Goal: Task Accomplishment & Management: Use online tool/utility

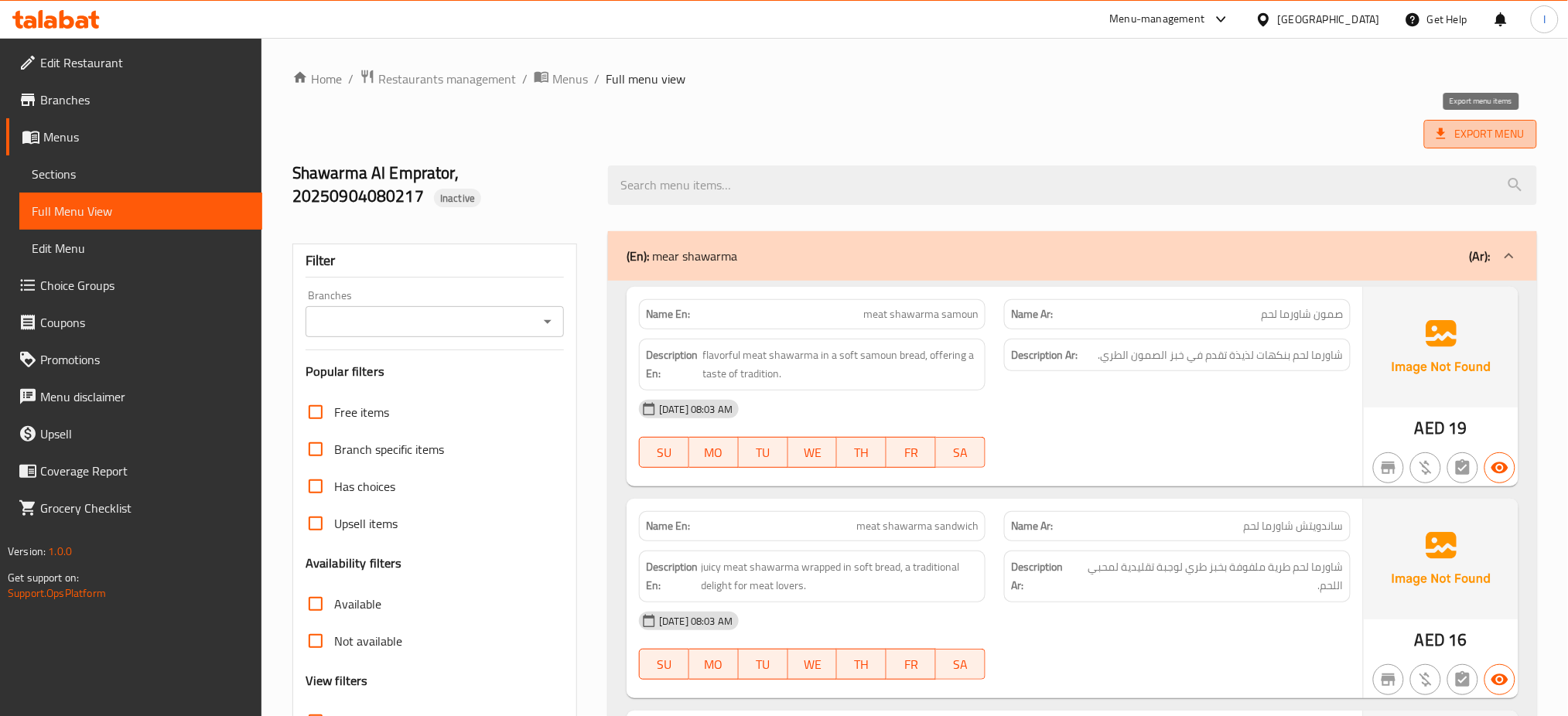
click at [1473, 130] on span "Export Menu" at bounding box center [1480, 134] width 88 height 19
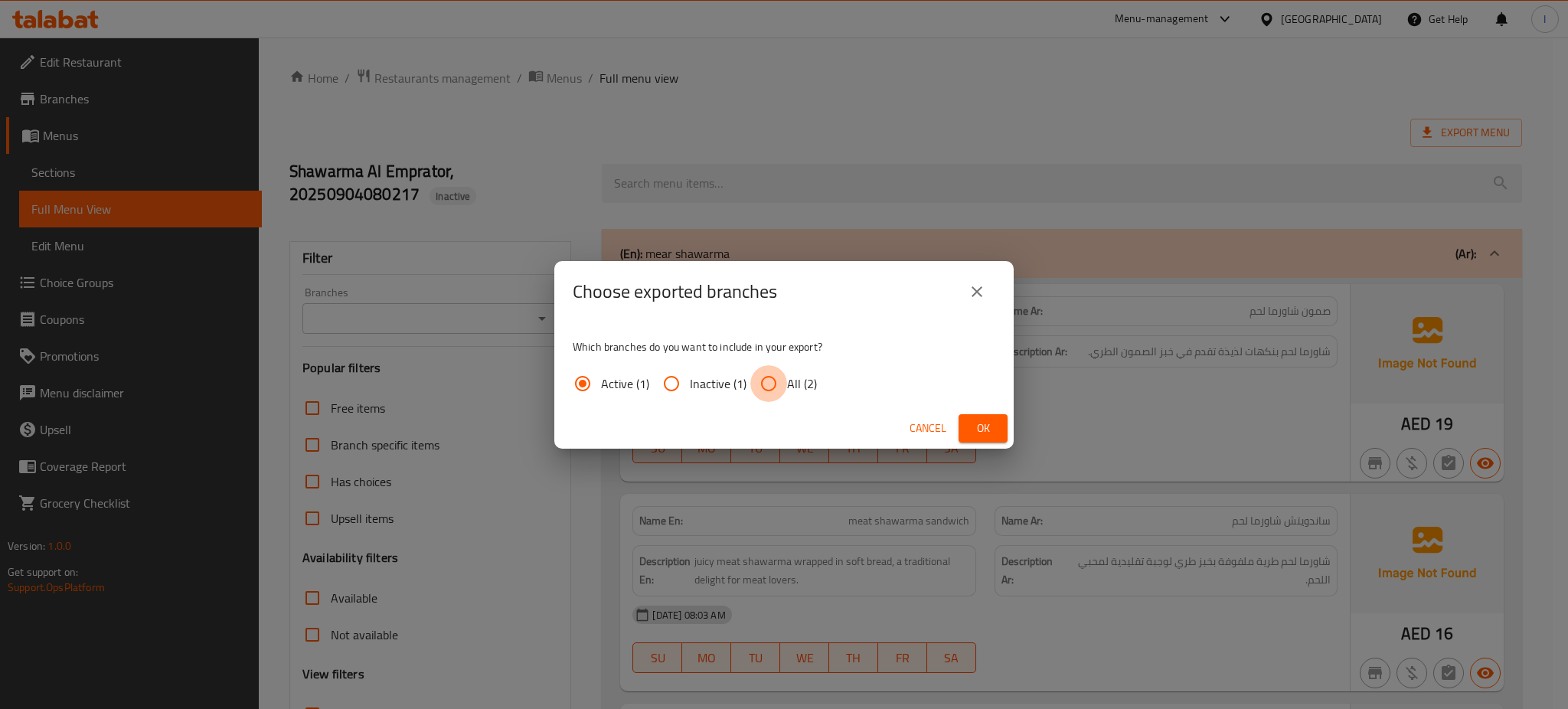
click at [763, 389] on input "All (2)" at bounding box center [768, 383] width 37 height 37
radio input "true"
click at [969, 425] on button "Ok" at bounding box center [984, 428] width 49 height 28
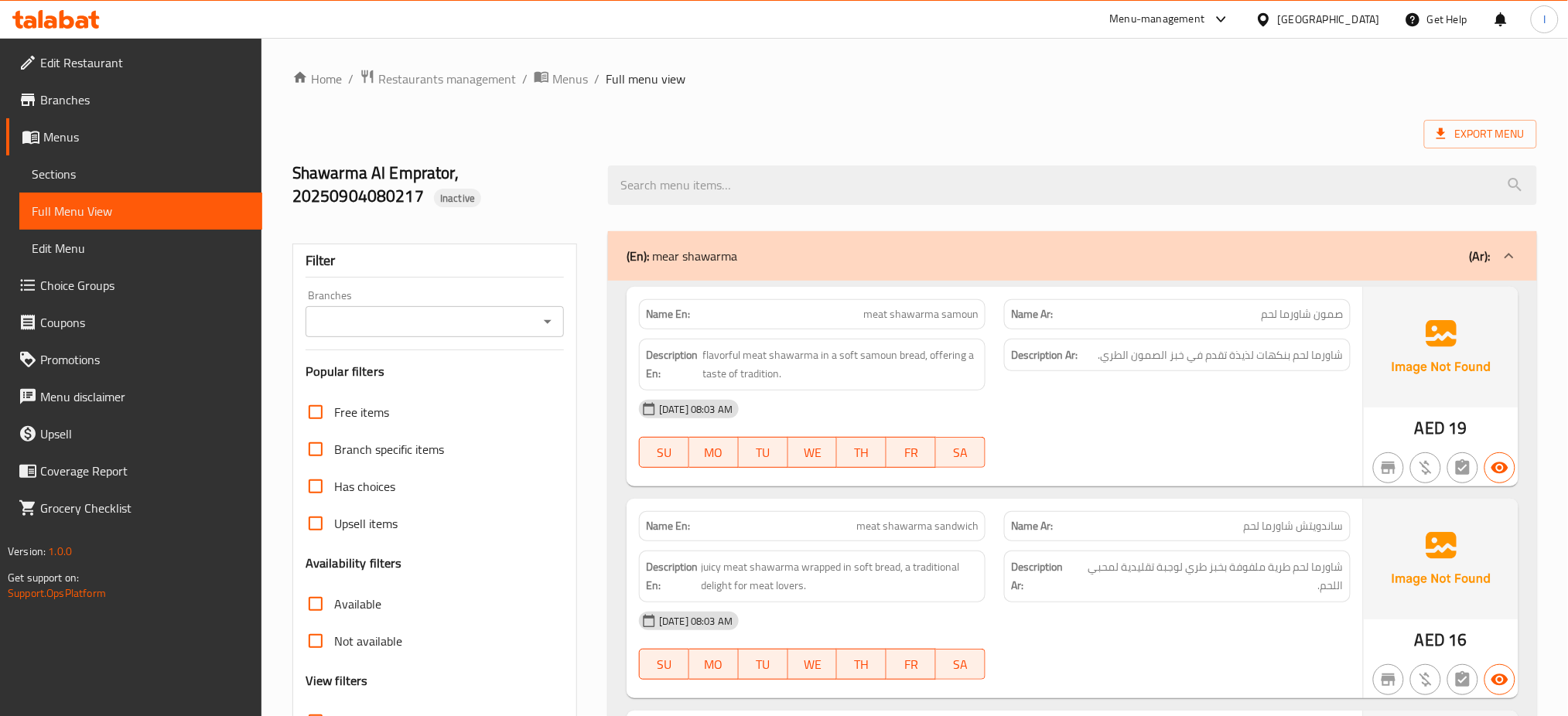
click at [1315, 26] on div "[GEOGRAPHIC_DATA]" at bounding box center [1330, 19] width 102 height 17
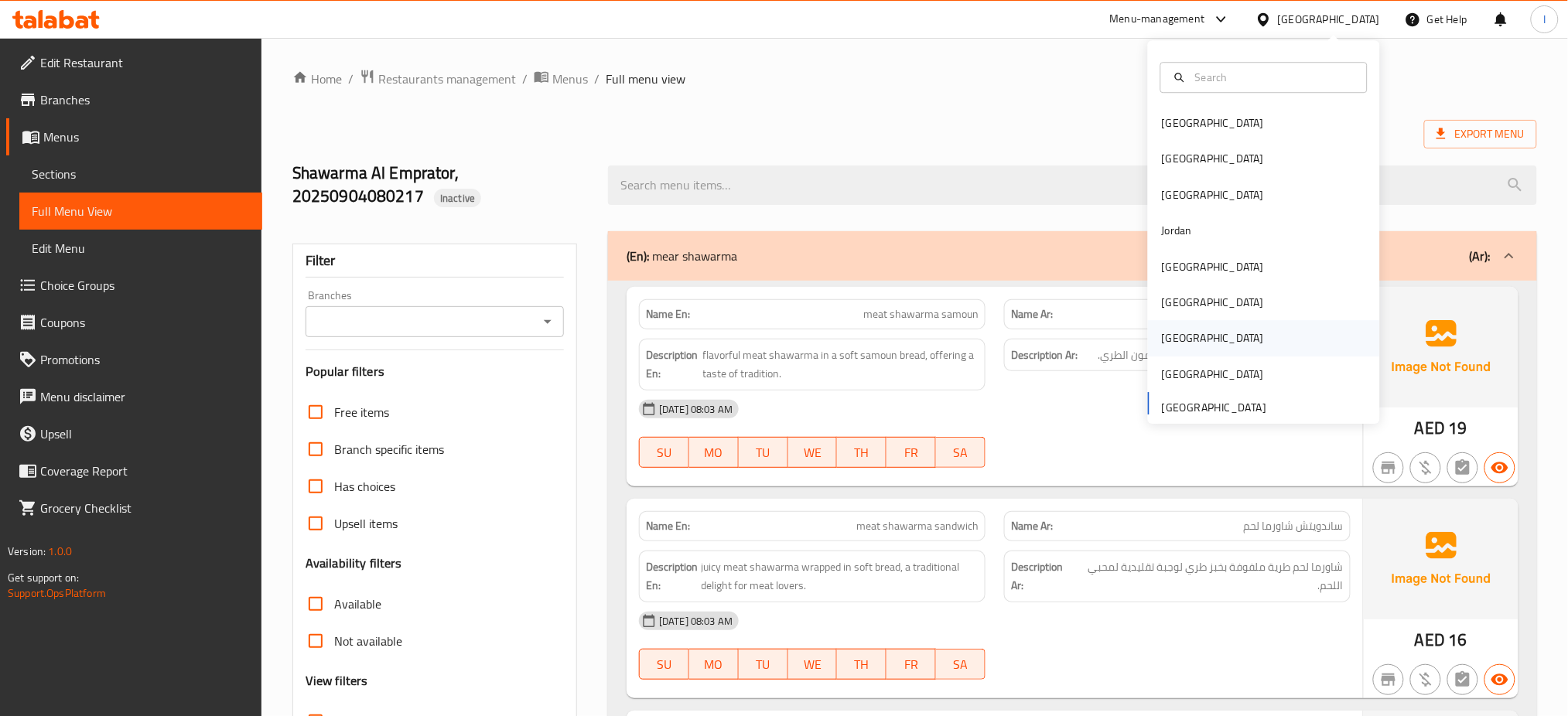
click at [1167, 341] on div "[GEOGRAPHIC_DATA]" at bounding box center [1213, 339] width 102 height 17
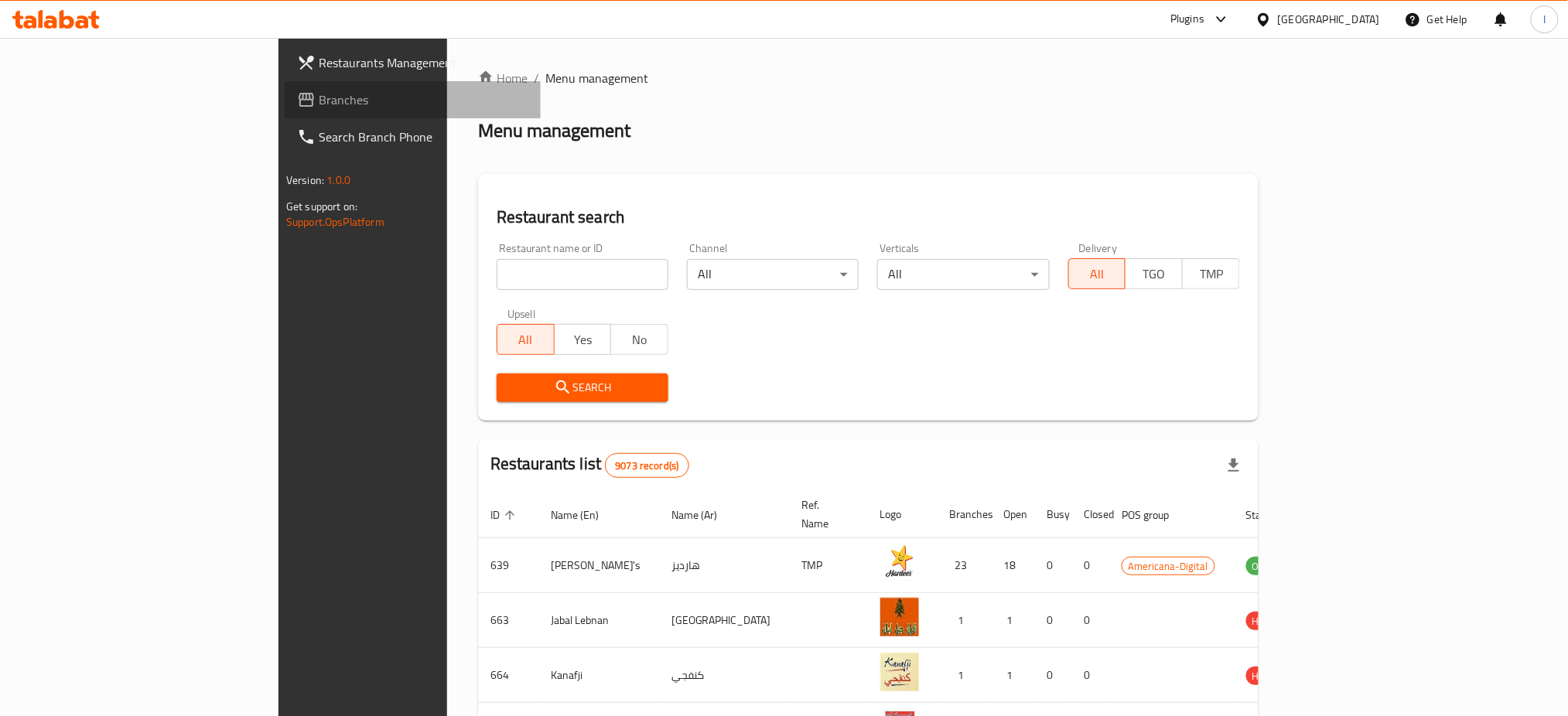
click at [319, 95] on span "Branches" at bounding box center [424, 100] width 210 height 19
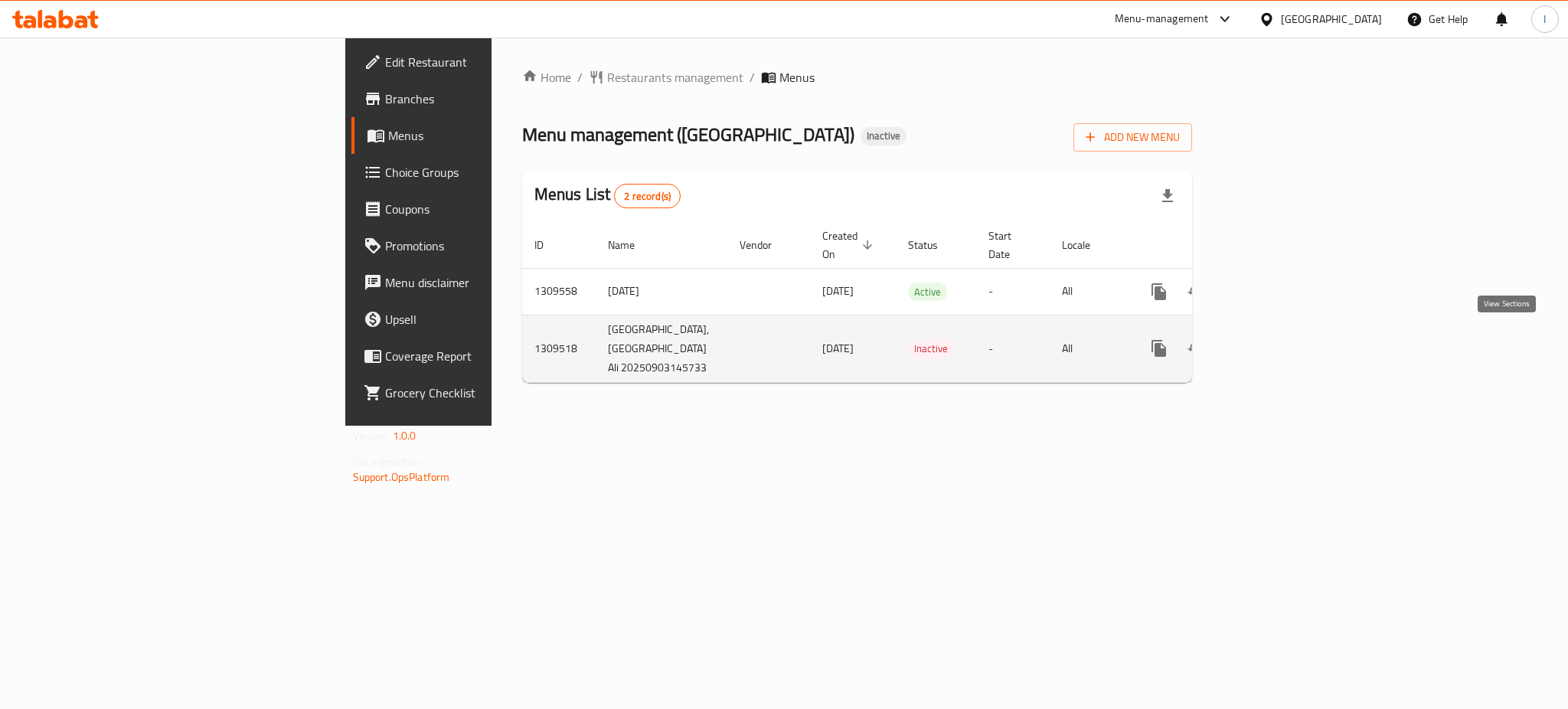
click at [1279, 343] on icon "enhanced table" at bounding box center [1270, 348] width 19 height 19
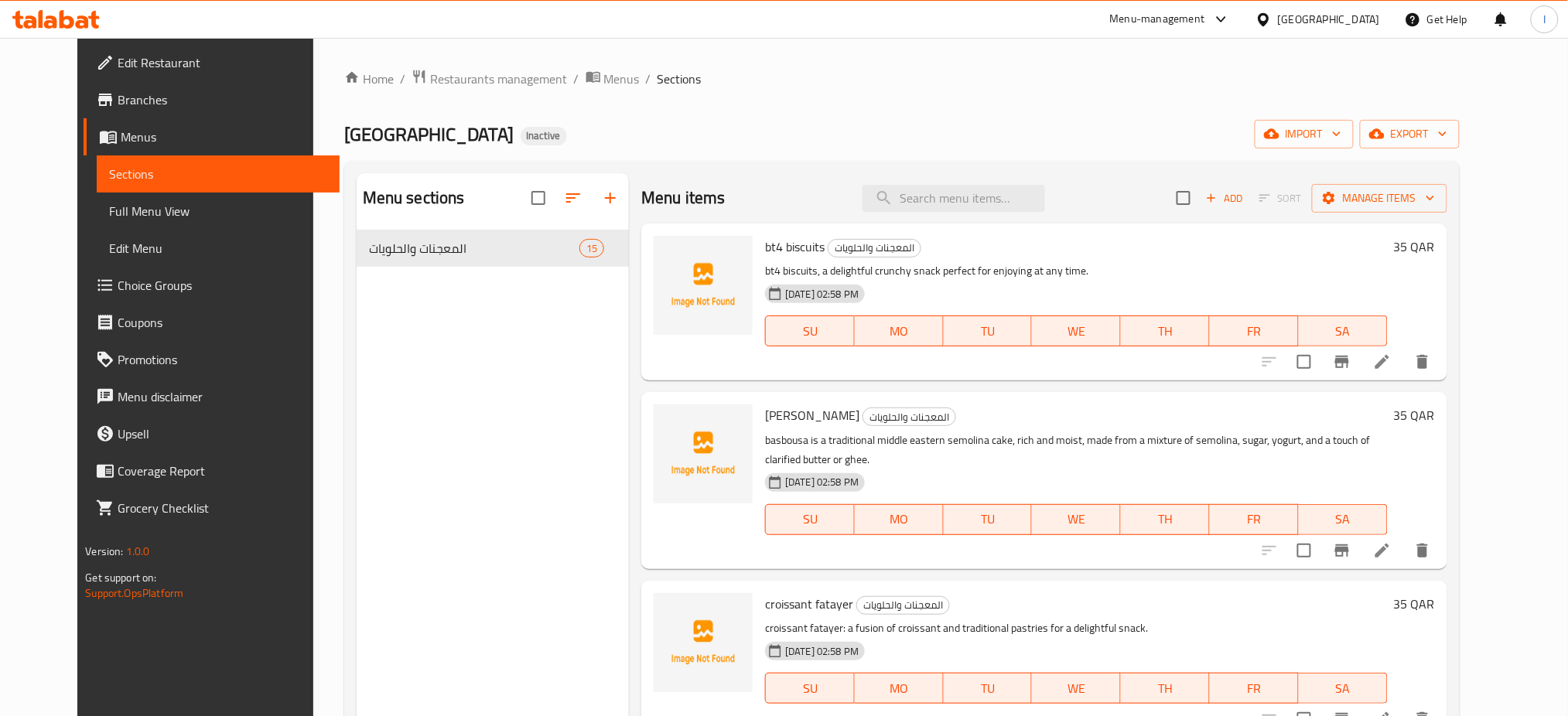
click at [142, 201] on span "Full Menu View" at bounding box center [218, 211] width 219 height 19
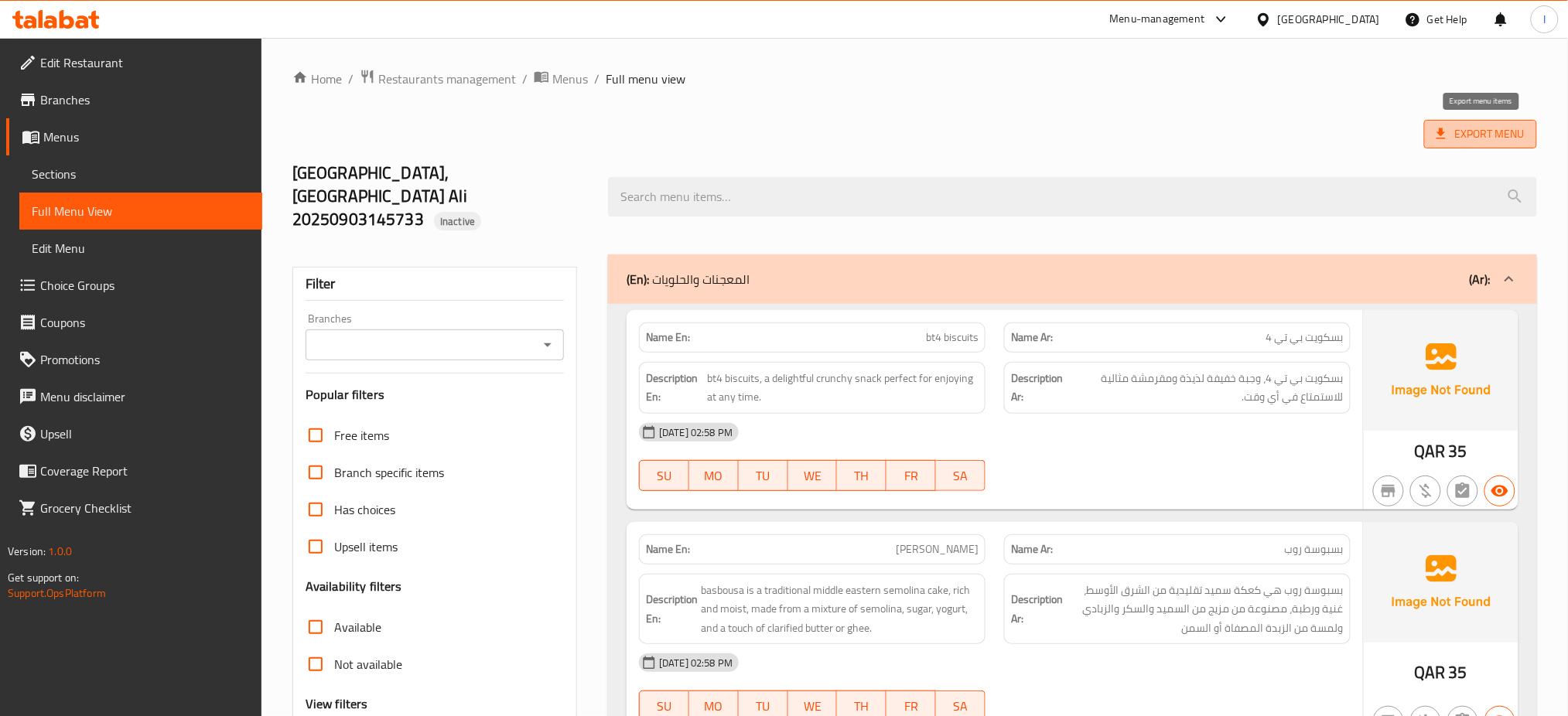
click at [1516, 144] on span "Export Menu" at bounding box center [1480, 134] width 88 height 19
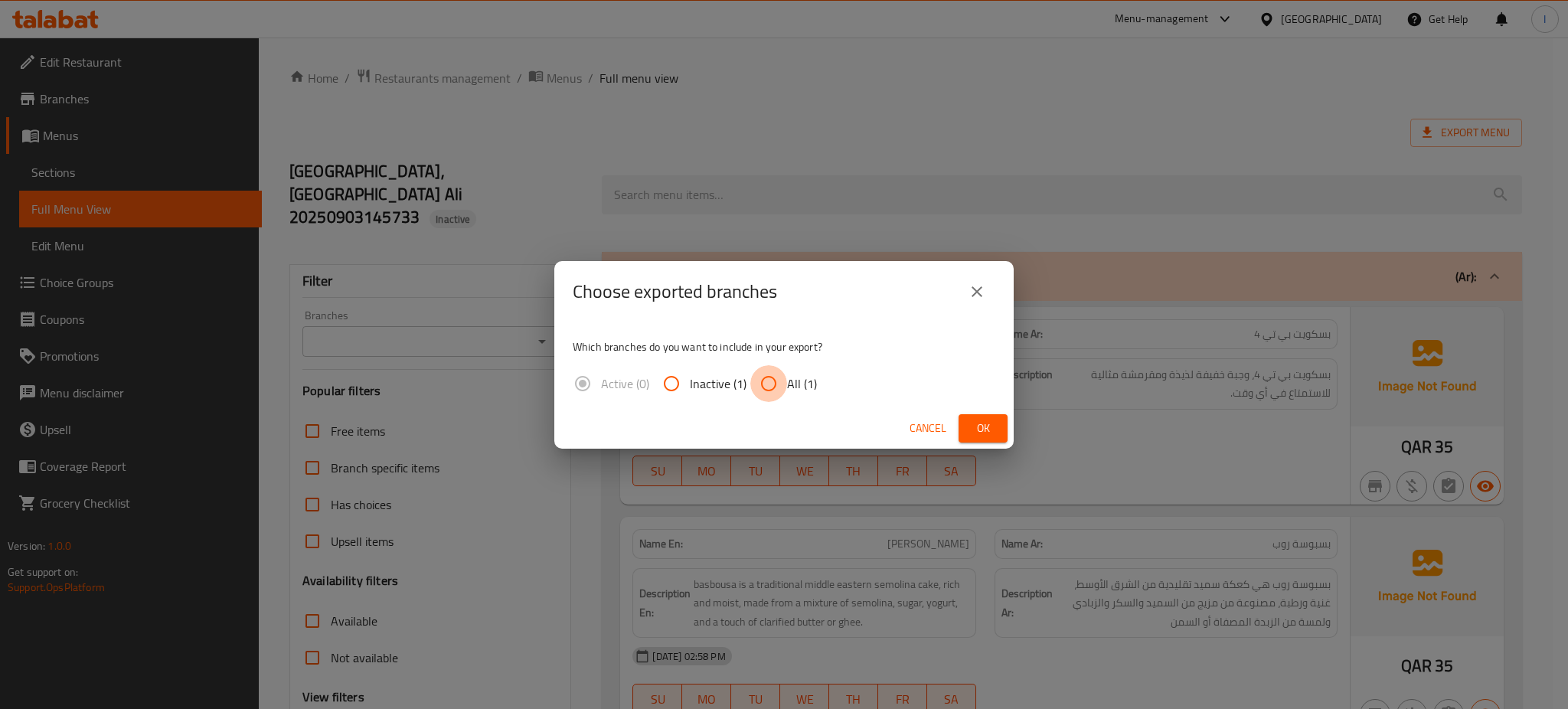
click at [762, 390] on input "All (1)" at bounding box center [768, 383] width 37 height 37
radio input "true"
click at [985, 422] on span "Ok" at bounding box center [984, 428] width 24 height 19
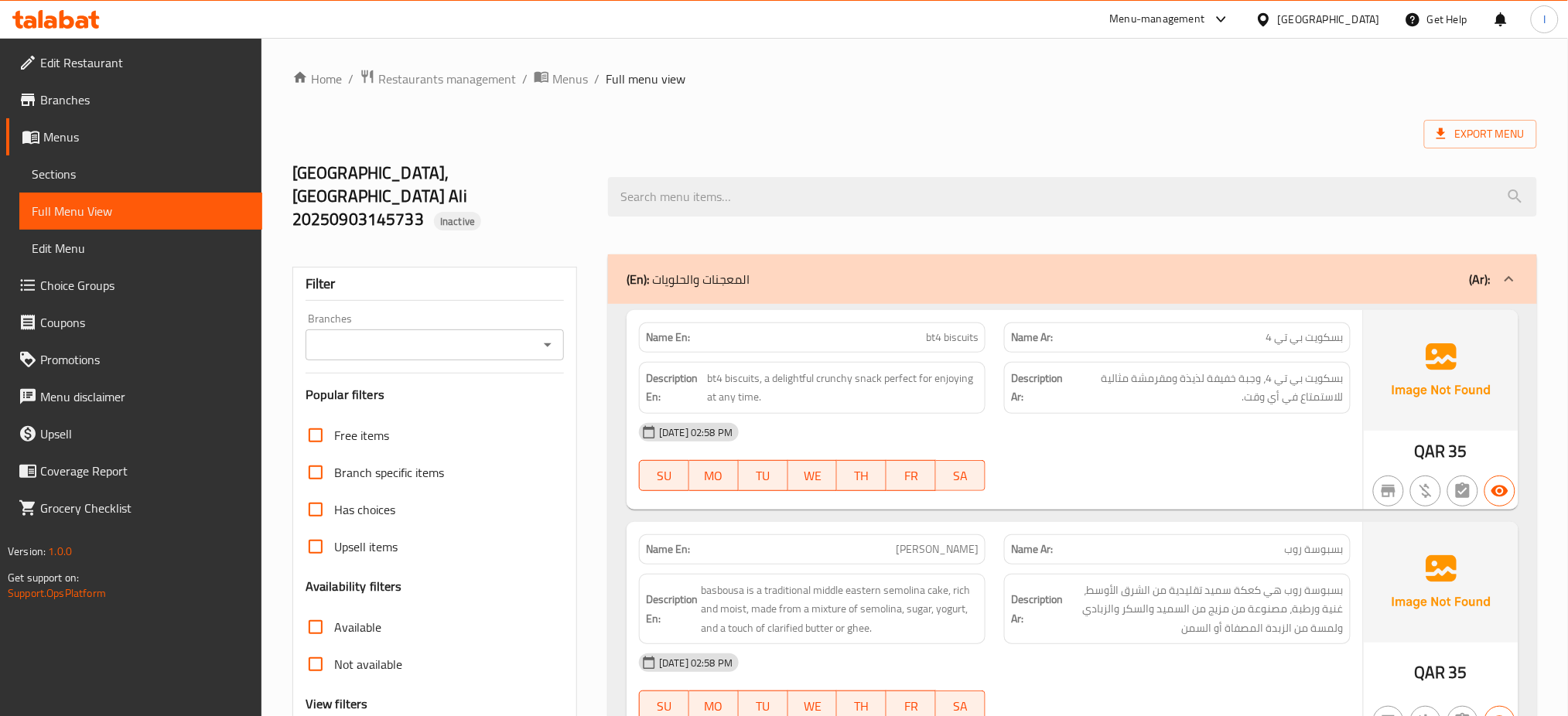
click at [1359, 19] on div "[GEOGRAPHIC_DATA]" at bounding box center [1330, 19] width 102 height 17
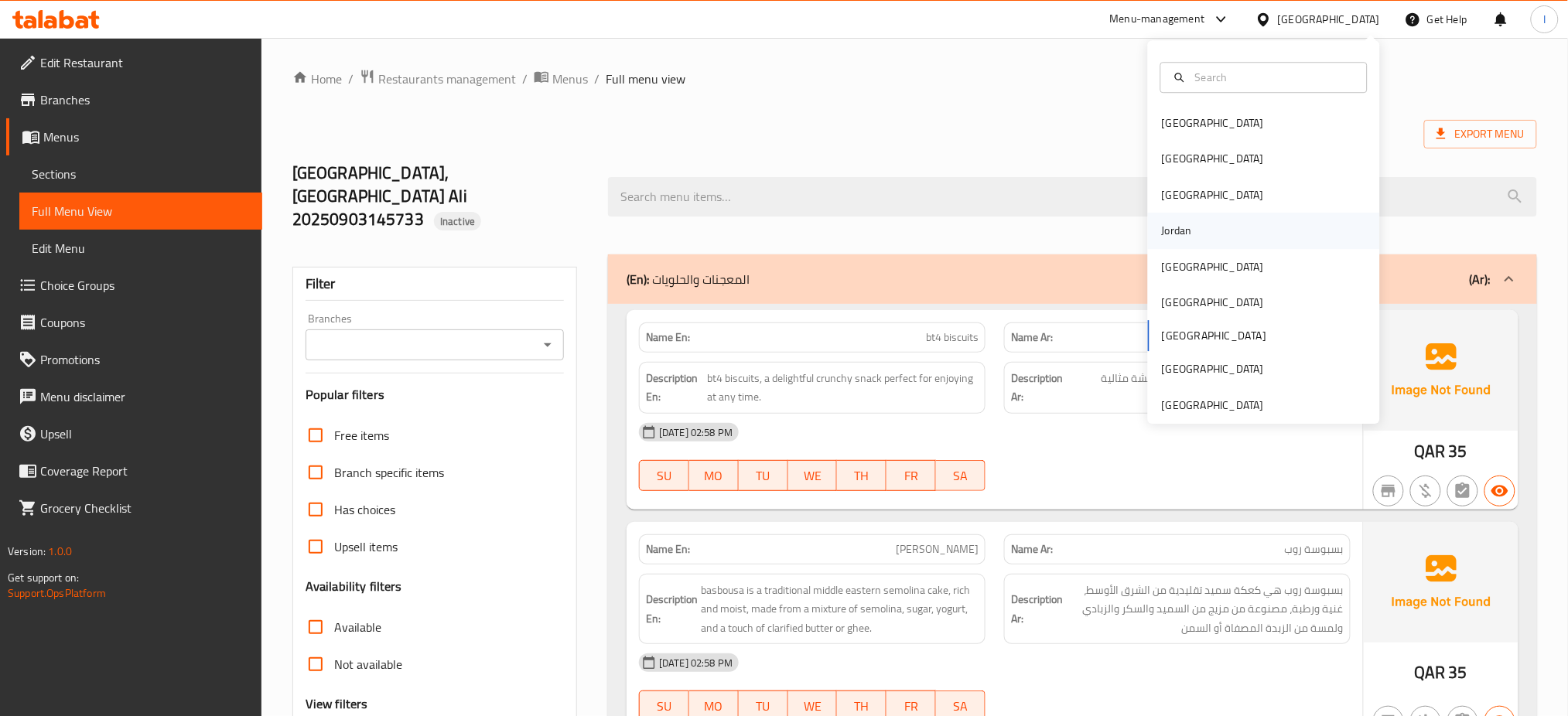
click at [1172, 234] on div "Jordan" at bounding box center [1177, 231] width 30 height 17
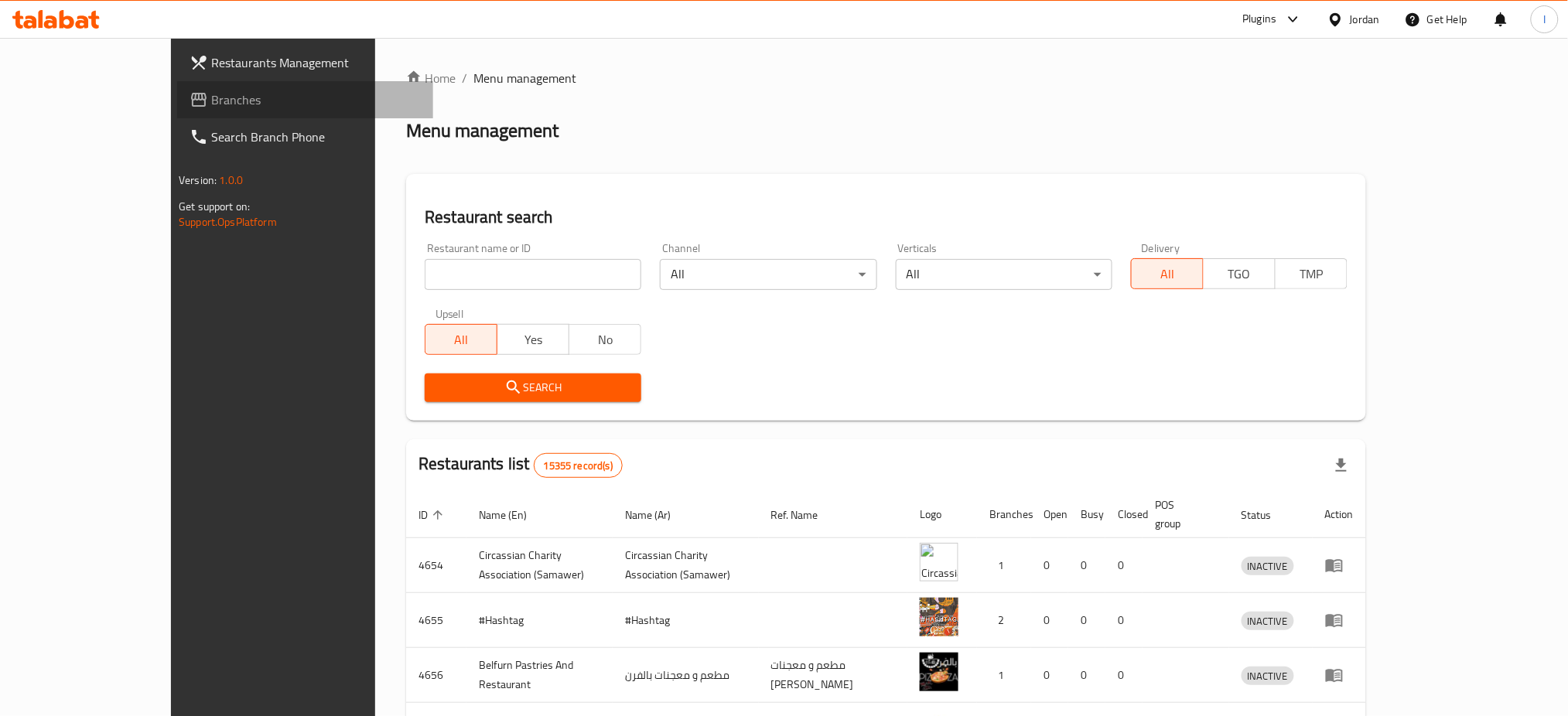
click at [211, 96] on span "Branches" at bounding box center [316, 100] width 210 height 19
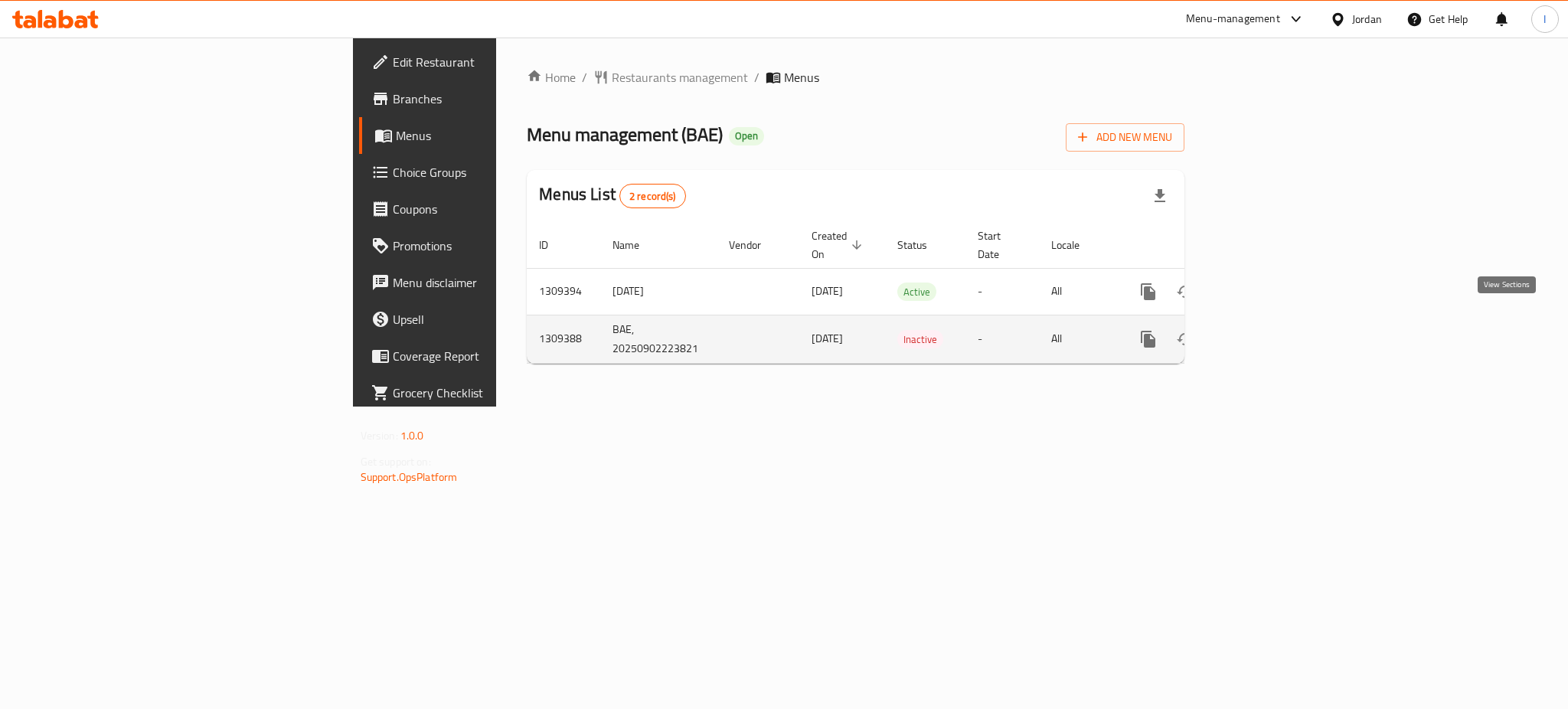
click at [1268, 330] on icon "enhanced table" at bounding box center [1259, 339] width 19 height 19
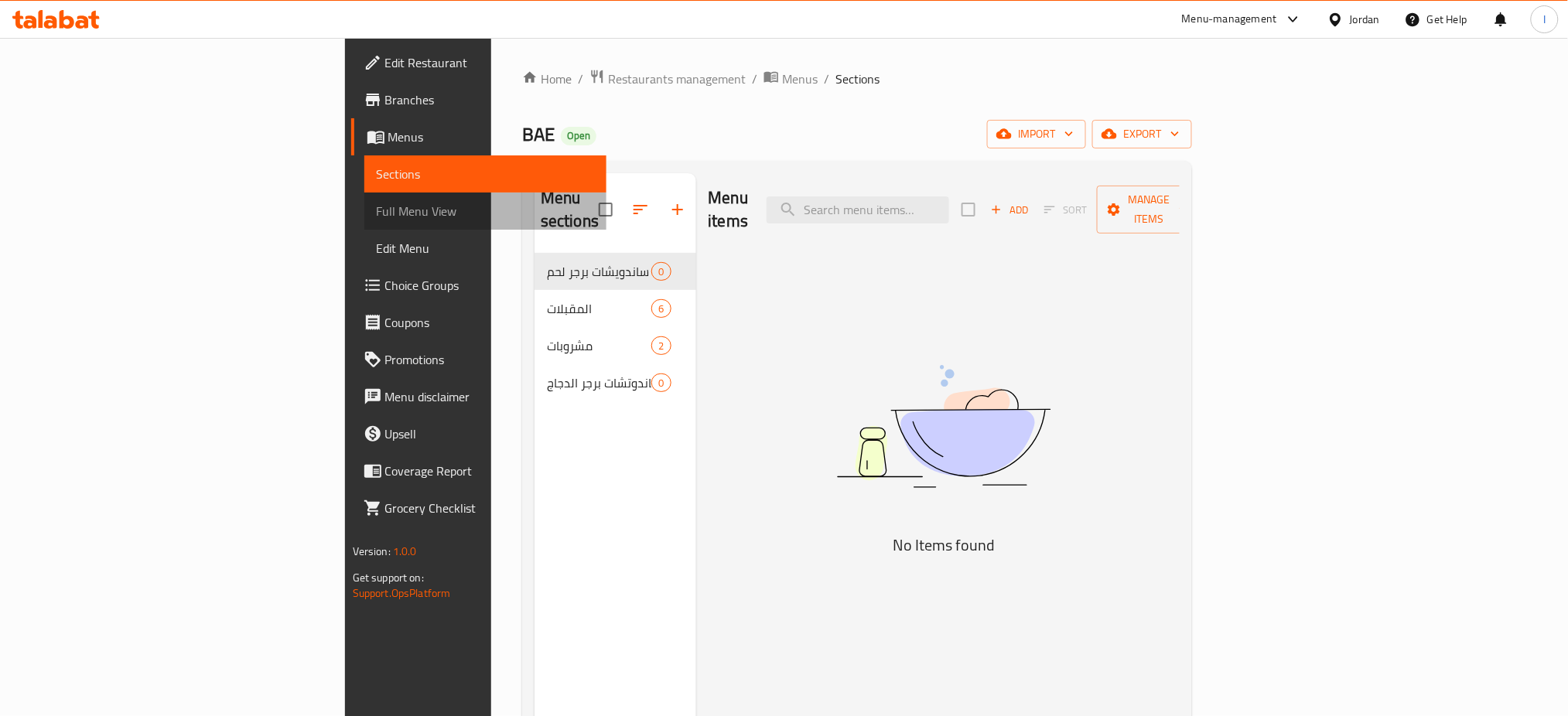
click at [377, 207] on span "Full Menu View" at bounding box center [485, 211] width 219 height 19
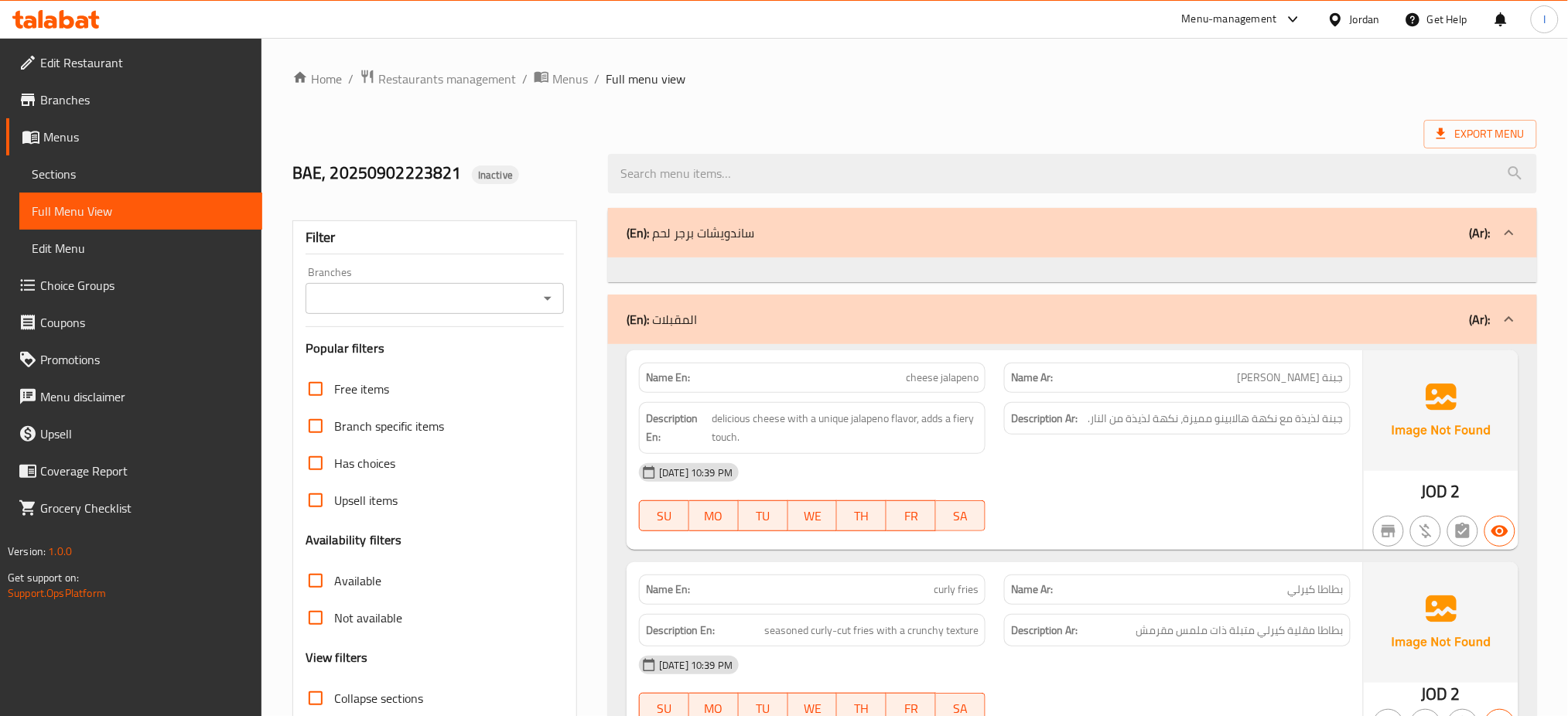
click at [1503, 127] on span "Export Menu" at bounding box center [1480, 134] width 88 height 19
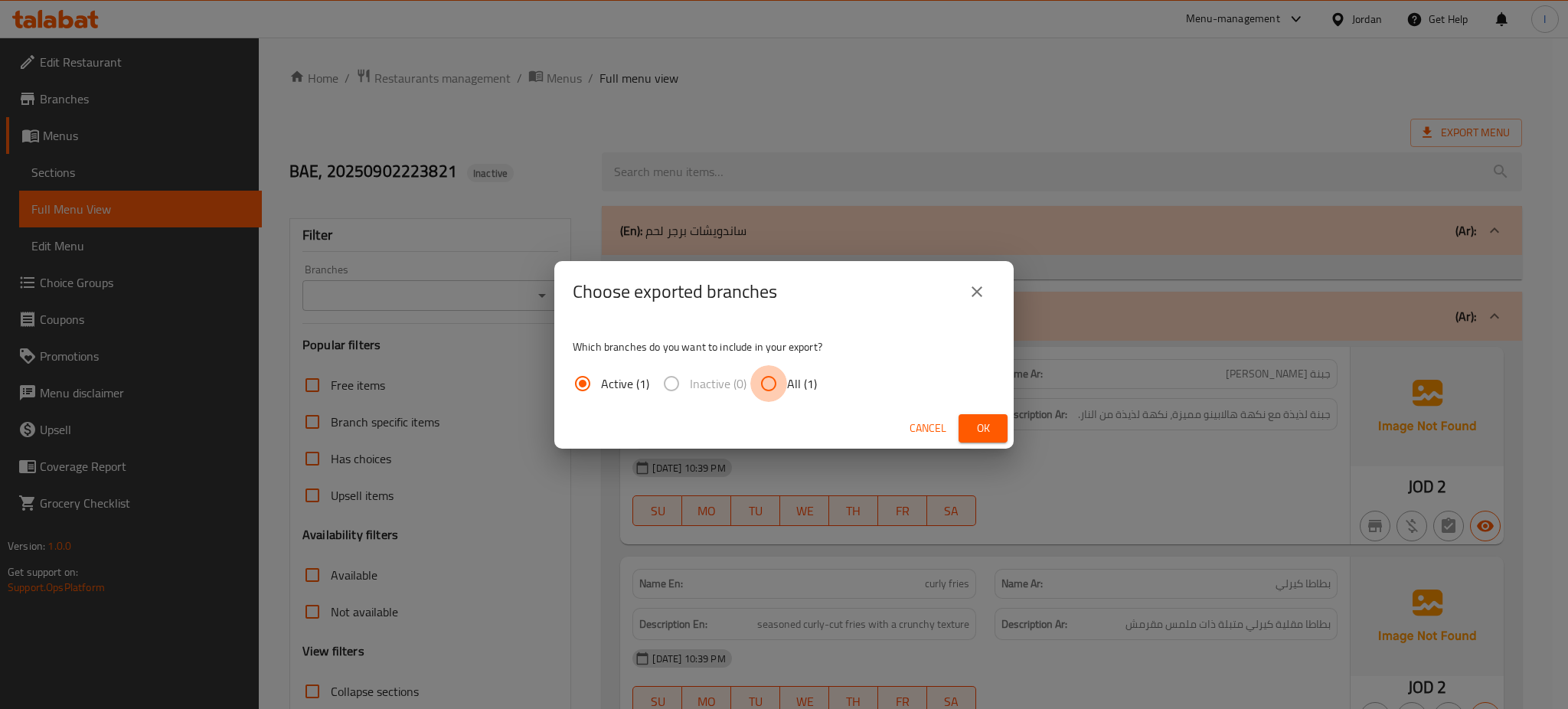
click at [785, 385] on input "All (1)" at bounding box center [768, 383] width 37 height 37
radio input "true"
click at [971, 428] on span "Ok" at bounding box center [984, 428] width 24 height 19
